Goal: Task Accomplishment & Management: Use online tool/utility

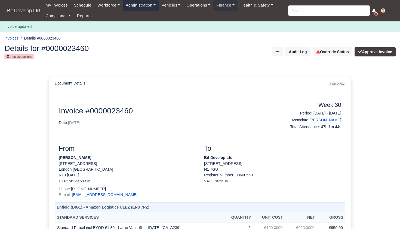
click at [141, 6] on link "Administration" at bounding box center [141, 5] width 36 height 11
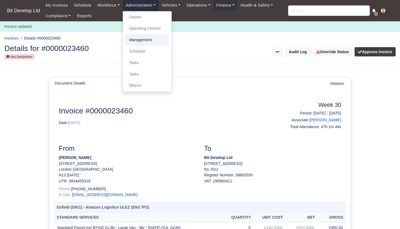
click at [144, 38] on link "Management" at bounding box center [147, 39] width 44 height 11
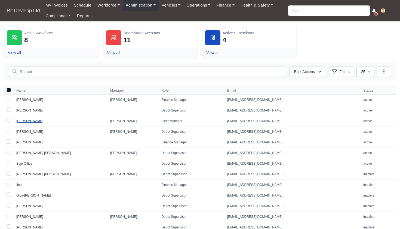
click at [29, 121] on link "Joao Antunes" at bounding box center [29, 121] width 27 height 4
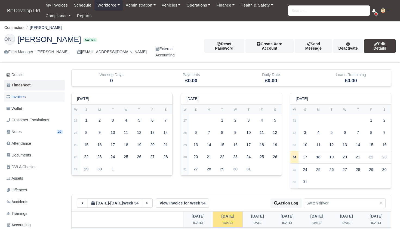
click at [23, 94] on span "Invoices" at bounding box center [16, 97] width 19 height 6
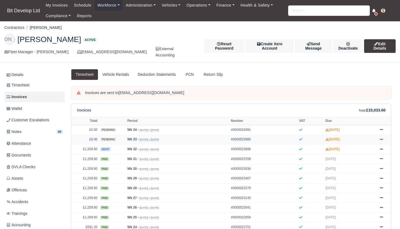
click at [383, 140] on icon at bounding box center [381, 138] width 3 height 3
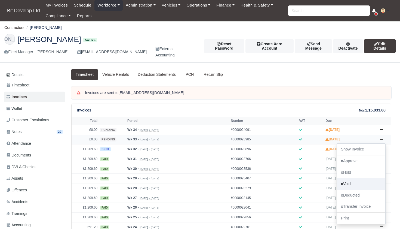
click at [350, 185] on link "Void" at bounding box center [361, 183] width 48 height 11
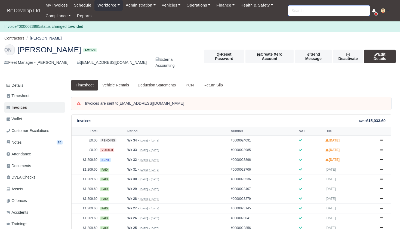
click at [305, 13] on input "search" at bounding box center [329, 10] width 82 height 10
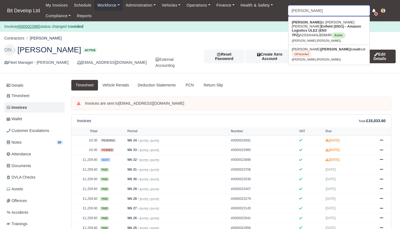
type input "[PERSON_NAME]"
type input "alberto Mendes Moreira"
click at [303, 22] on strong "Alberto" at bounding box center [307, 22] width 30 height 4
type input "[PERSON_NAME] [PERSON_NAME]"
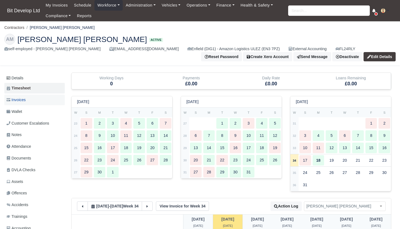
click at [25, 98] on span "Invoices" at bounding box center [16, 100] width 19 height 6
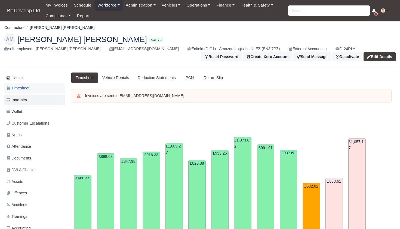
click at [24, 87] on span "Timesheet" at bounding box center [18, 88] width 23 height 6
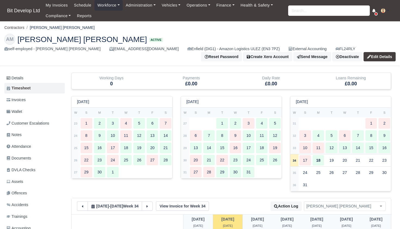
click at [296, 146] on strong "33" at bounding box center [295, 147] width 4 height 3
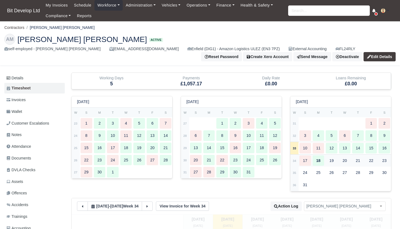
type input "32"
type input "31"
type input "34"
type input "27"
type input "36"
